Goal: Communication & Community: Participate in discussion

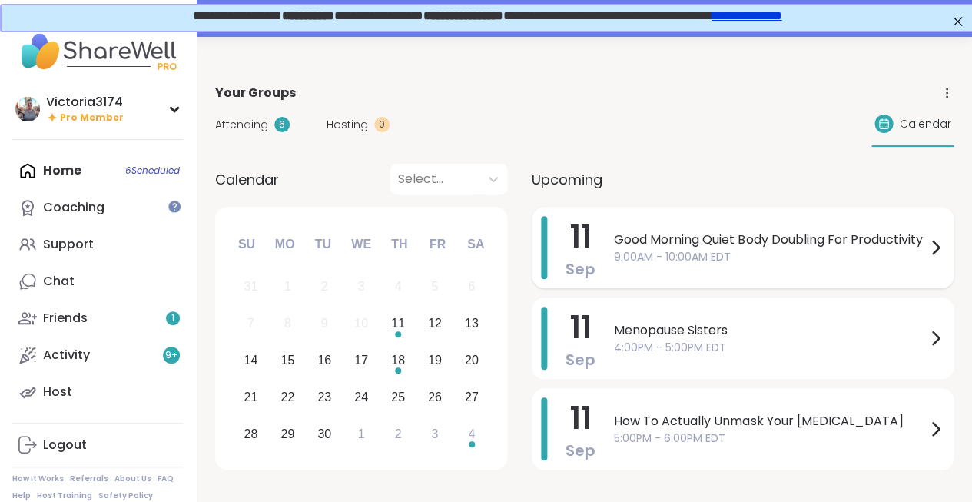
click at [635, 241] on span "Good Morning Quiet Body Doubling For Productivity" at bounding box center [770, 240] width 312 height 18
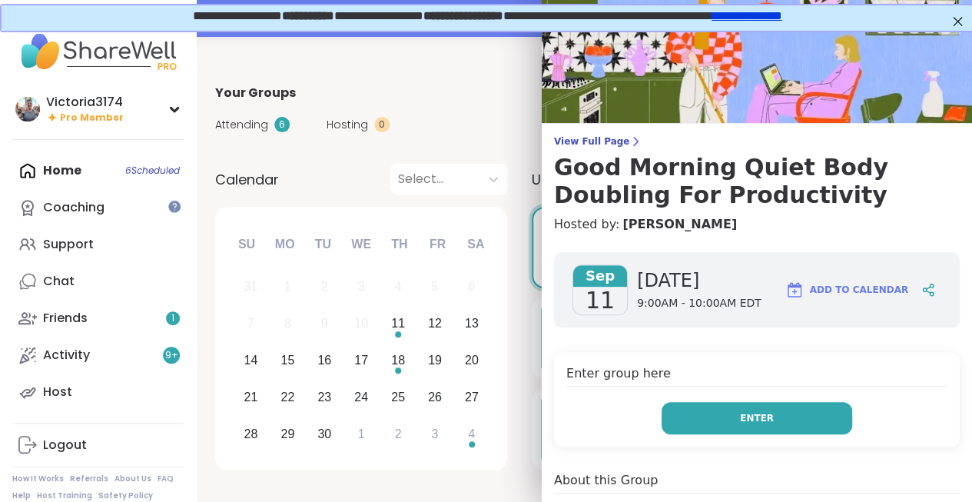
click at [696, 414] on button "Enter" at bounding box center [757, 418] width 191 height 32
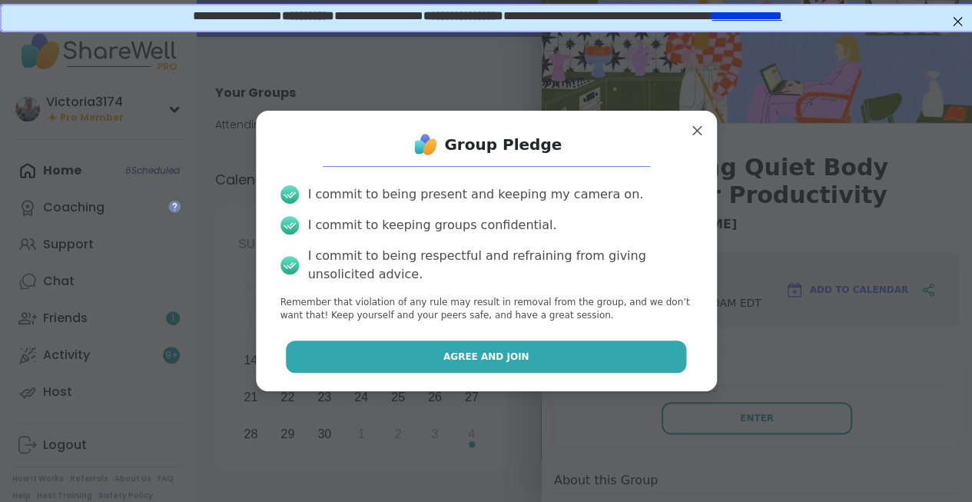
click at [562, 353] on button "Agree and Join" at bounding box center [486, 356] width 400 height 32
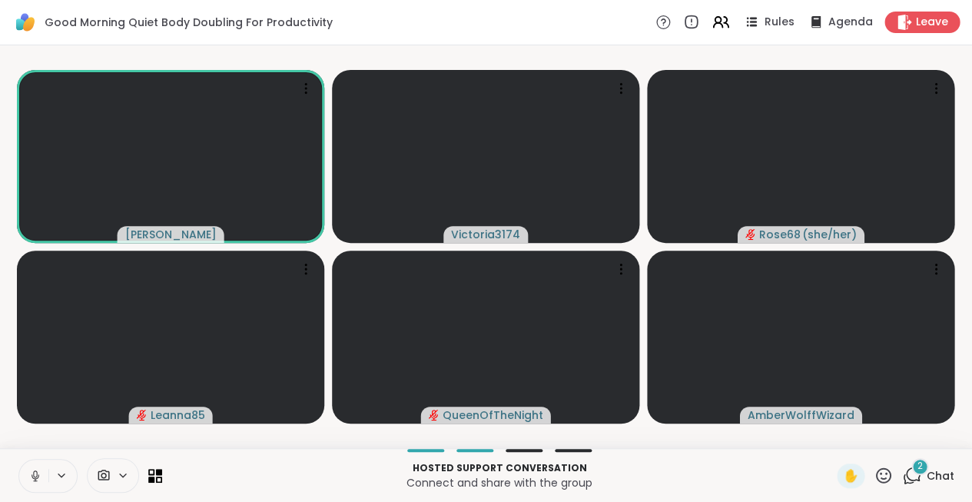
click at [35, 469] on icon at bounding box center [35, 476] width 14 height 14
